Goal: Task Accomplishment & Management: Manage account settings

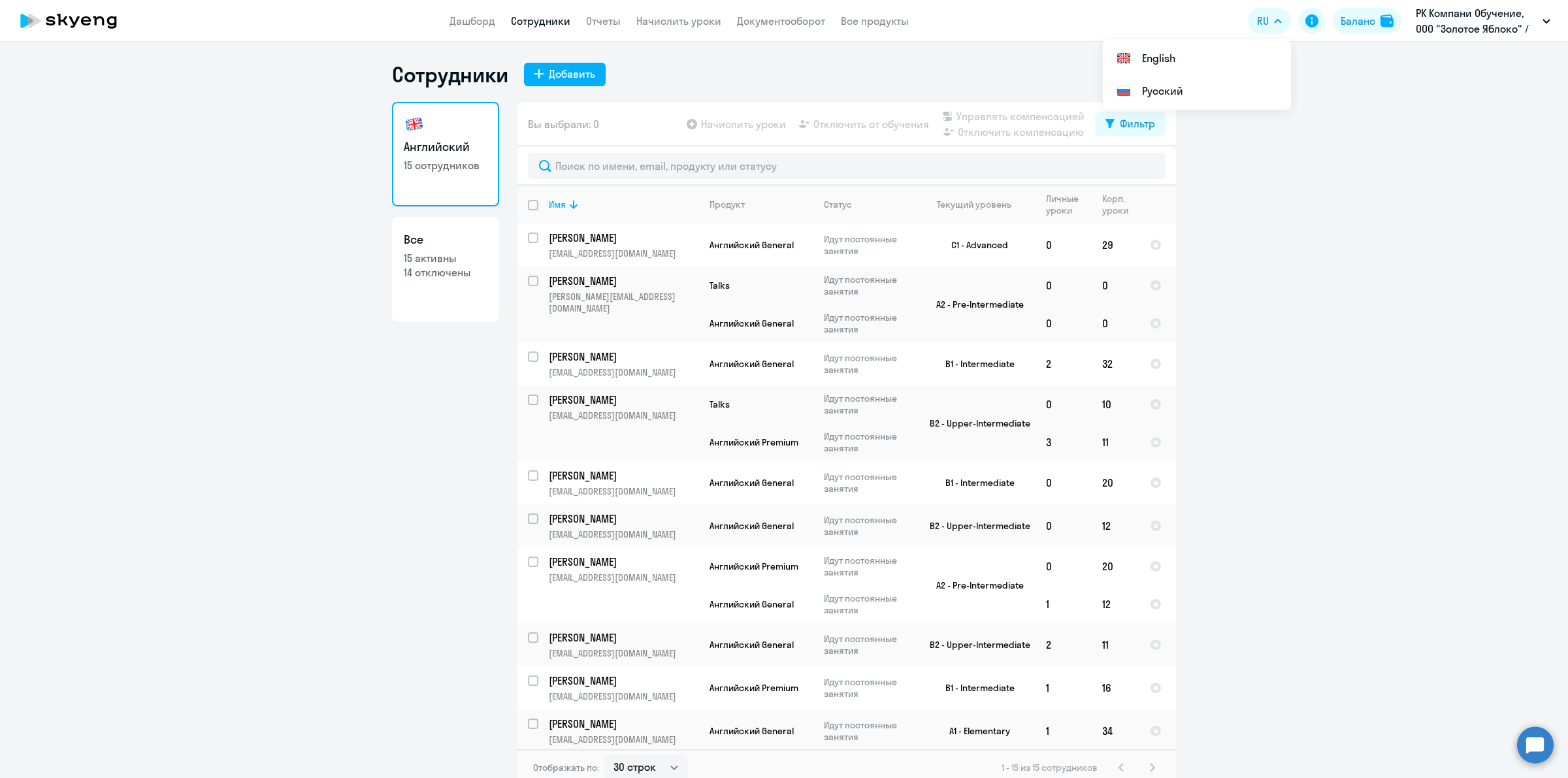
select select "30"
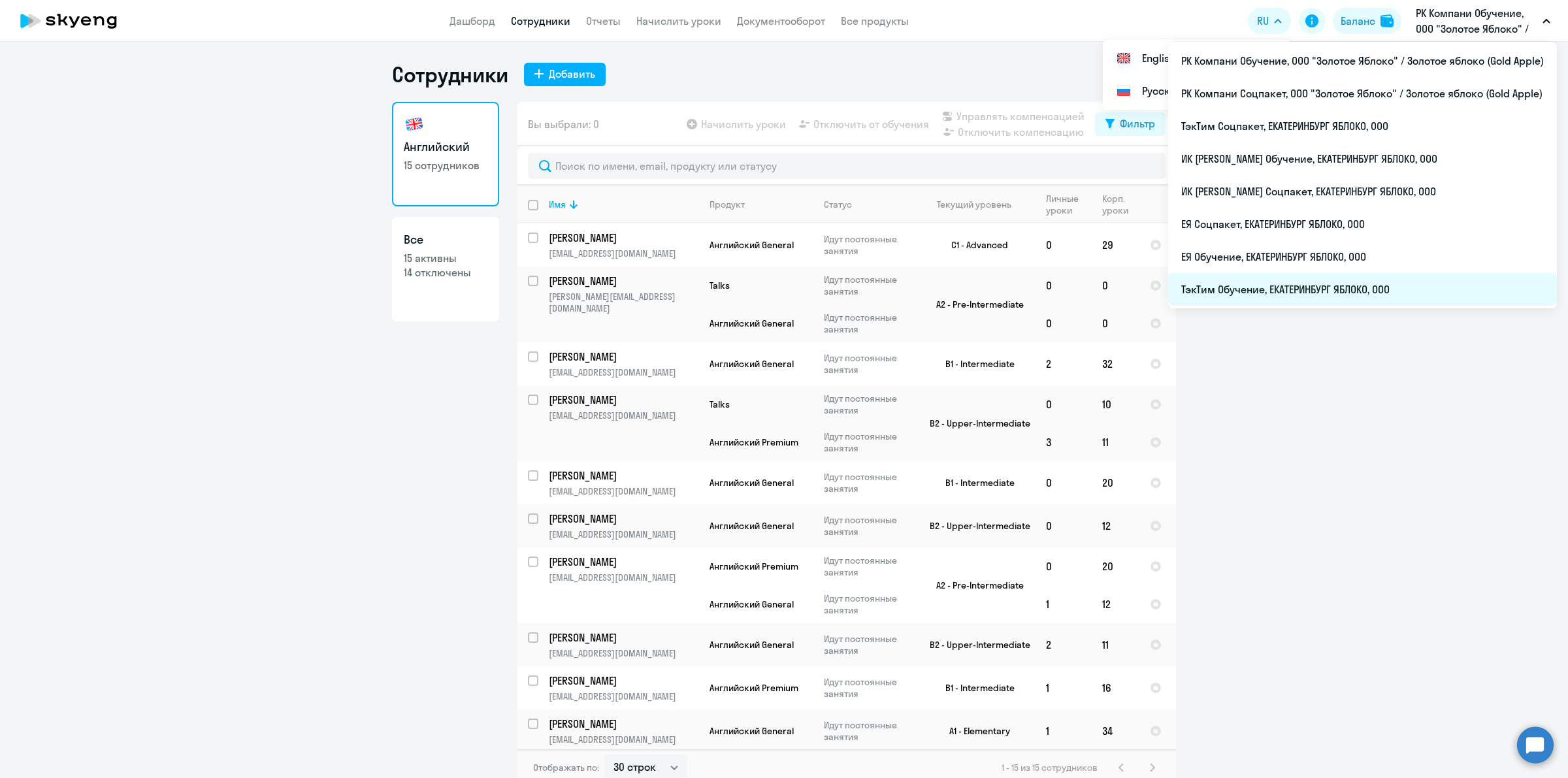
click at [1399, 285] on li "ТэкТим Обучение, ЕКАТЕРИНБУРГ ЯБЛОКО, ООО" at bounding box center [1362, 289] width 389 height 32
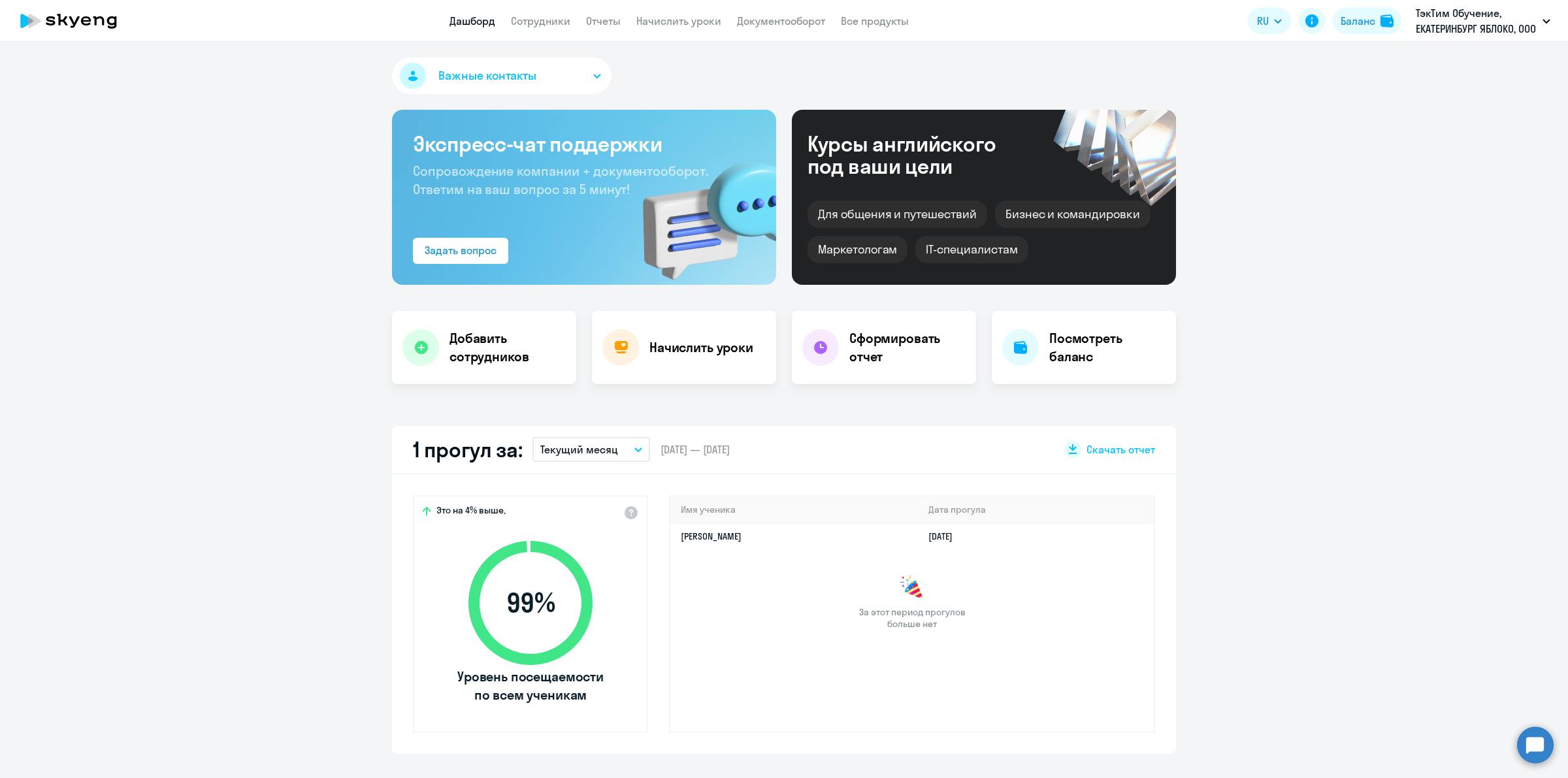
select select "30"
drag, startPoint x: 912, startPoint y: 160, endPoint x: 800, endPoint y: 138, distance: 114.1
click at [800, 138] on div "Курсы английского под ваши цели Для общения и путешествий [PERSON_NAME] и коман…" at bounding box center [984, 197] width 384 height 175
click at [843, 146] on div "Курсы английского под ваши цели" at bounding box center [920, 154] width 224 height 44
click at [674, 18] on link "Начислить уроки" at bounding box center [679, 20] width 85 height 13
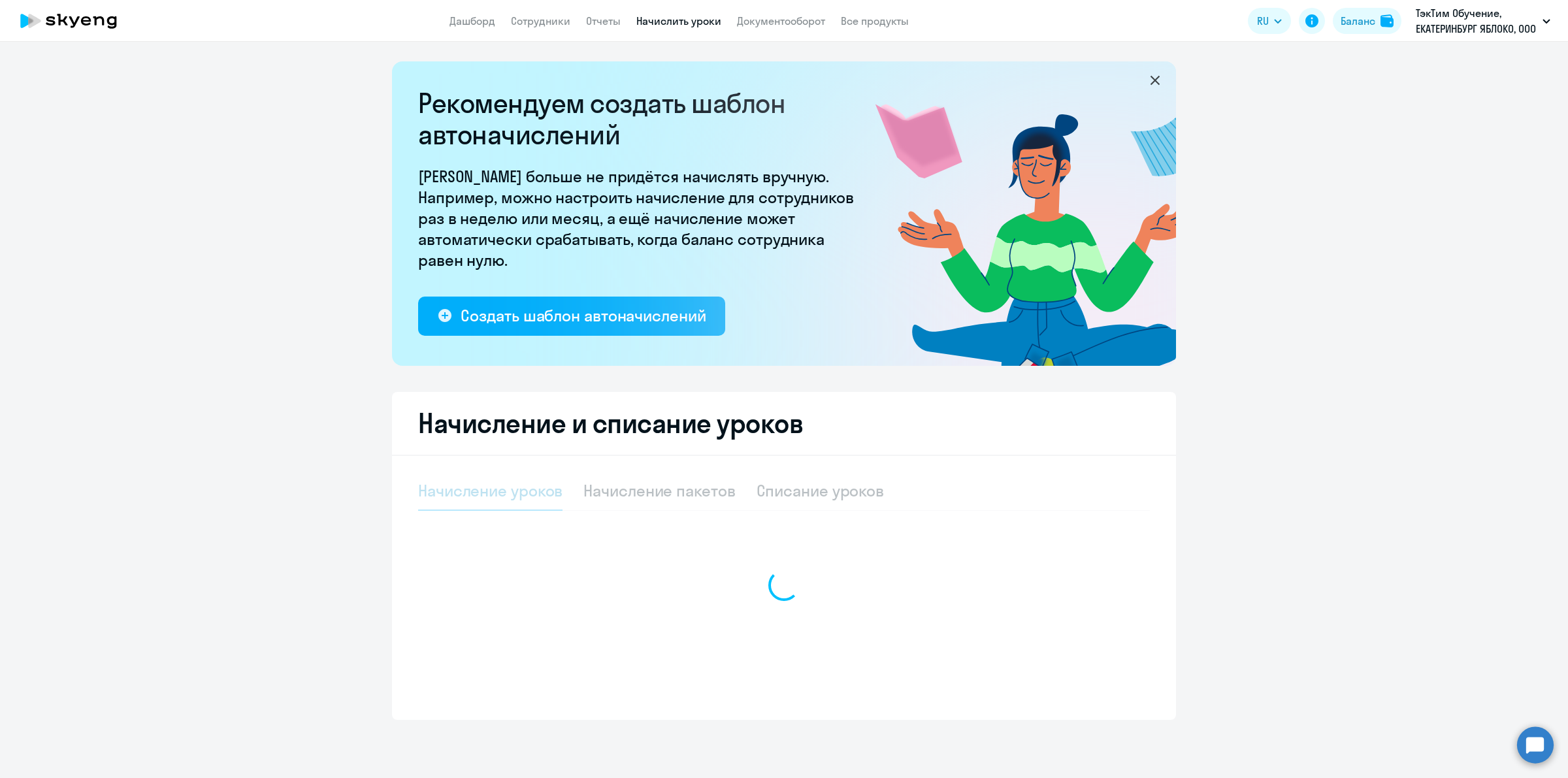
select select "10"
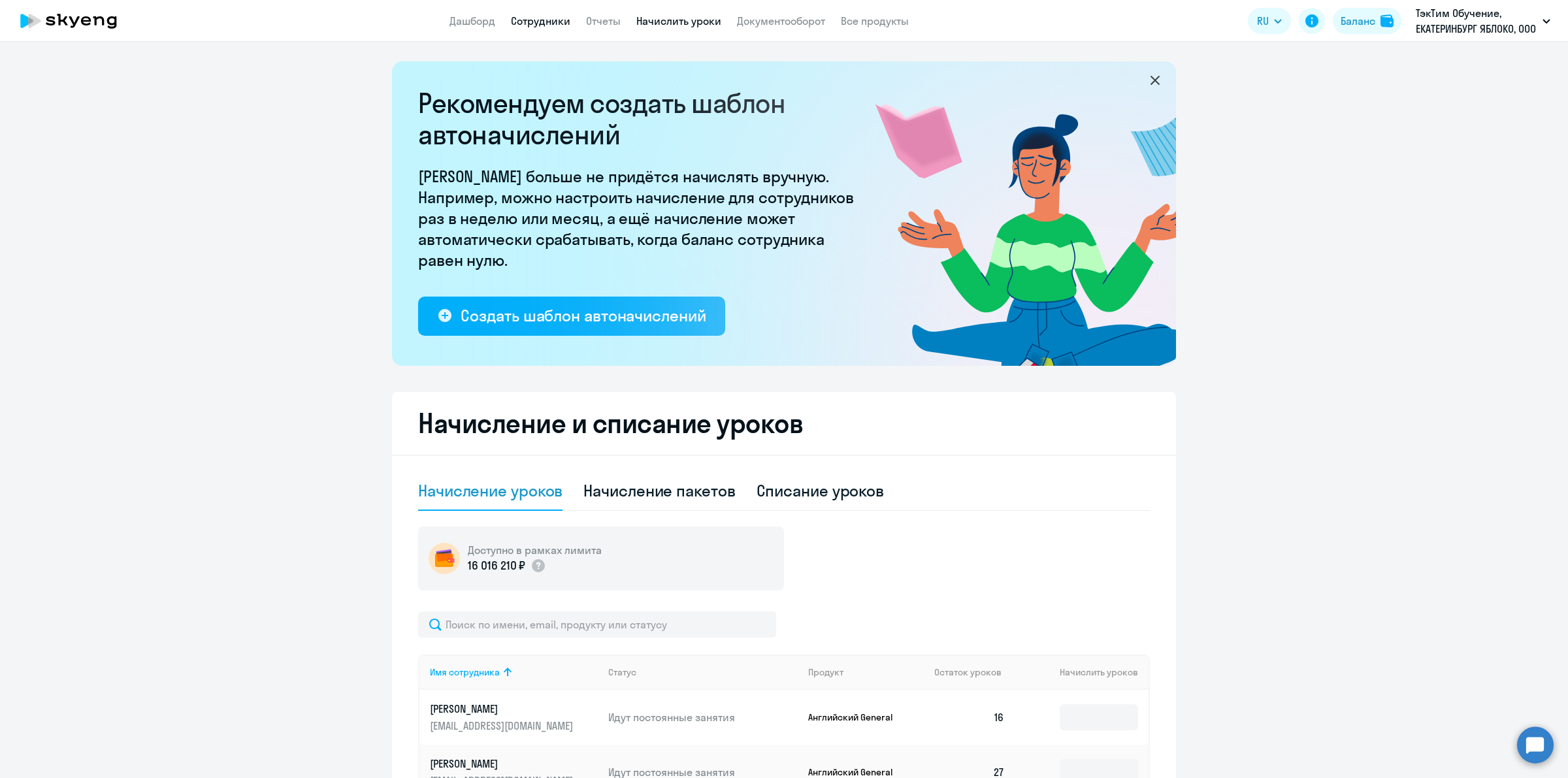
click at [537, 23] on link "Сотрудники" at bounding box center [541, 20] width 60 height 13
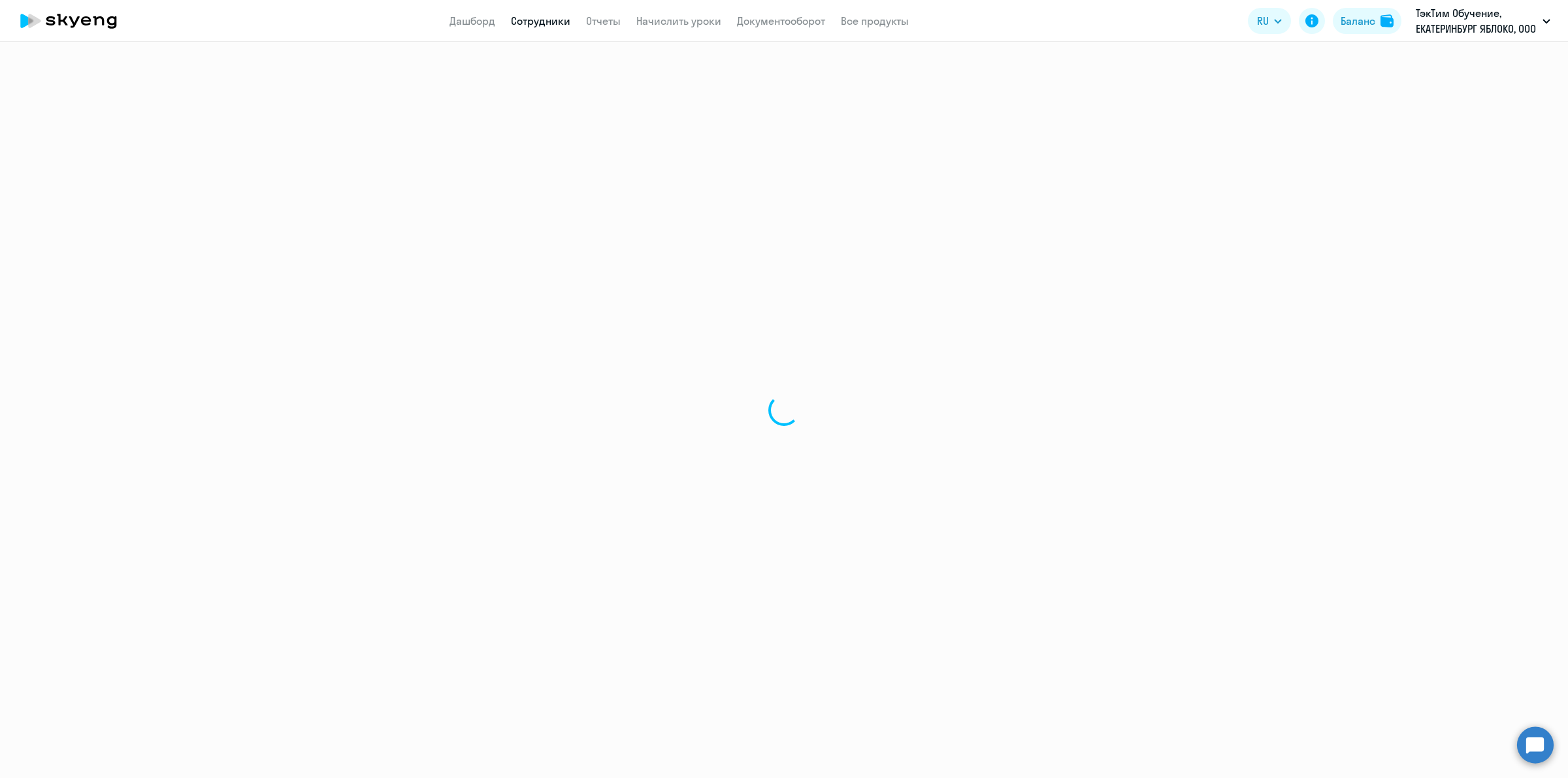
select select "30"
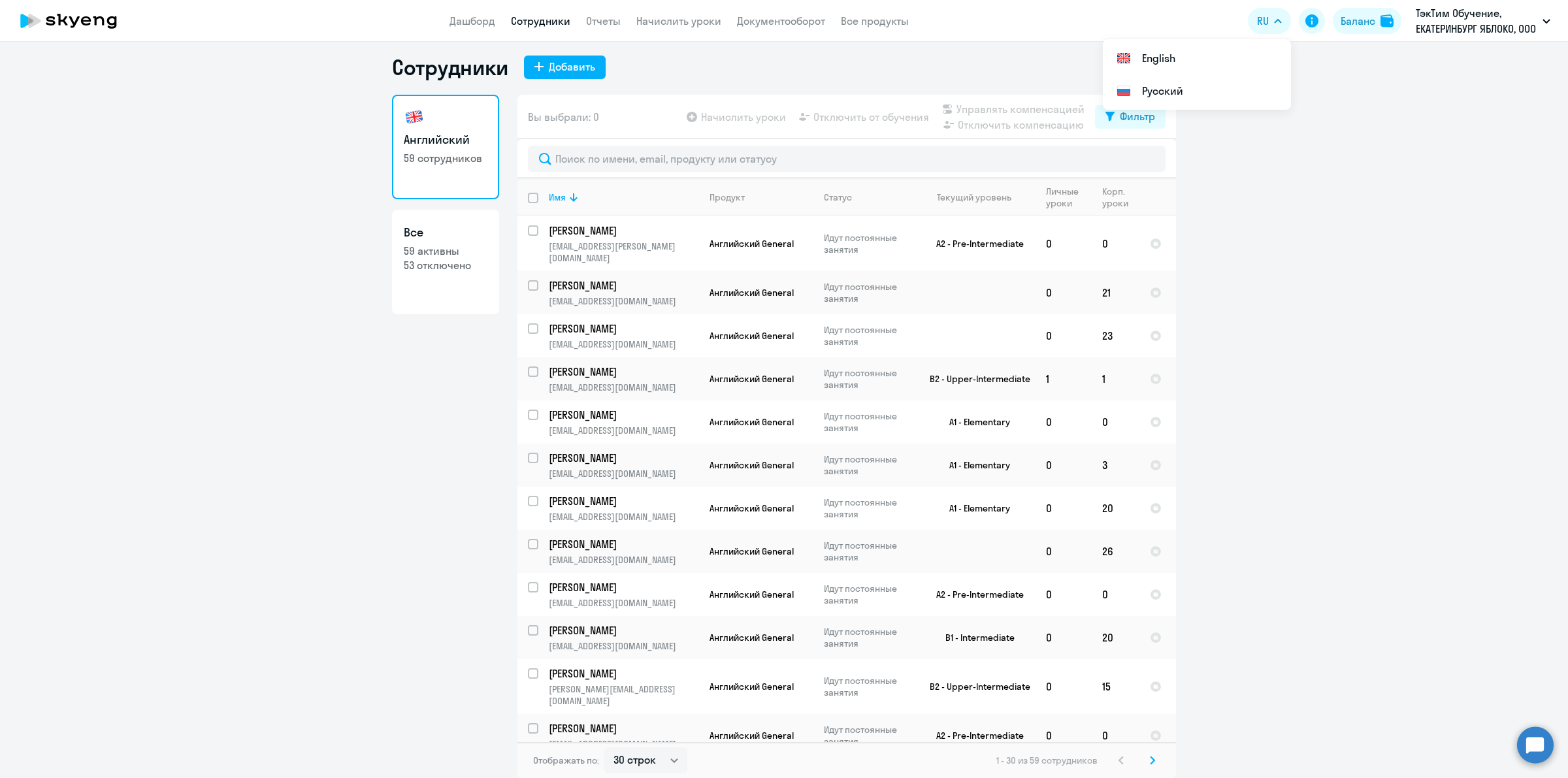
click at [1339, 198] on ng-component "Сотрудники Добавить Английский 59 сотрудников Все 59 активны 53 отключено Вы вы…" at bounding box center [784, 416] width 1568 height 724
